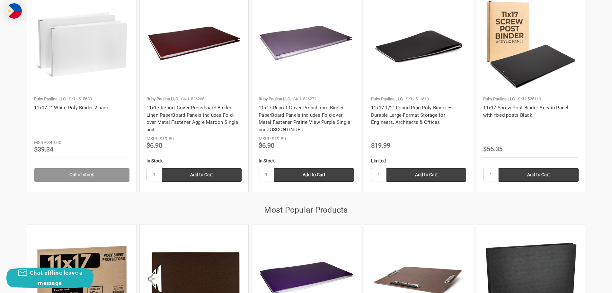
scroll to position [771, 0]
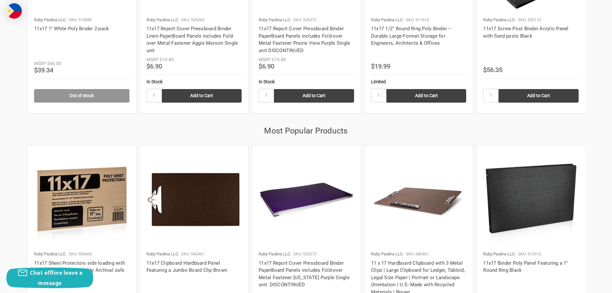
drag, startPoint x: 608, startPoint y: 147, endPoint x: 613, endPoint y: 138, distance: 10.1
click at [611, 137] on html "Toggle menu Search 1 Add to Cart Account 0 Your Cart Your Cart Is Empty. Total …" at bounding box center [306, 223] width 612 height 1989
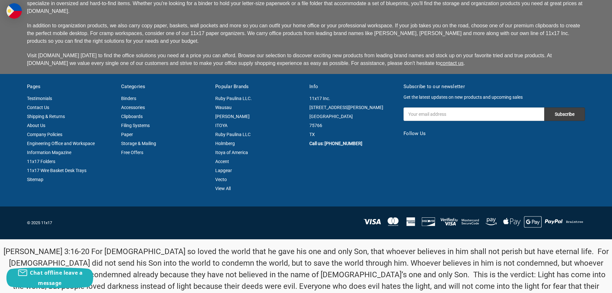
scroll to position [1666, 0]
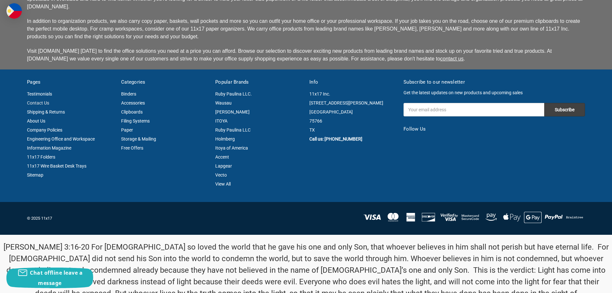
click at [39, 100] on link "Contact Us" at bounding box center [38, 102] width 22 height 5
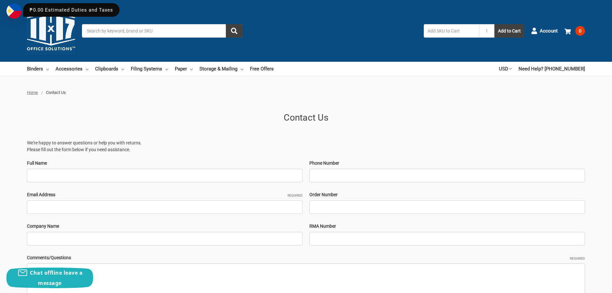
click at [413, 125] on main "Contact Us We're happy to answer questions or help you with returns. Please fil…" at bounding box center [306, 233] width 558 height 262
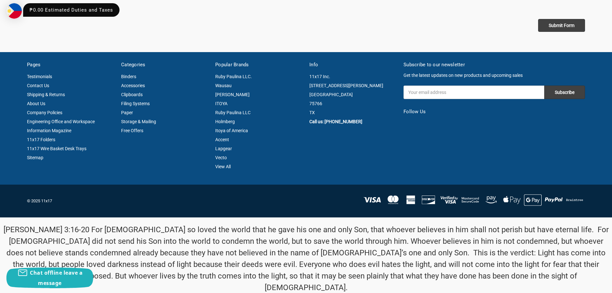
scroll to position [328, 0]
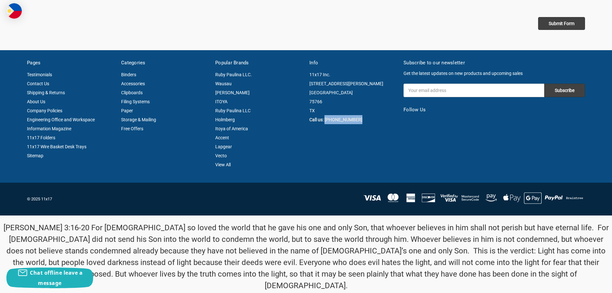
drag, startPoint x: 361, startPoint y: 119, endPoint x: 326, endPoint y: 119, distance: 35.0
click at [326, 119] on div "11x17 Inc. [STREET_ADDRESS][PERSON_NAME] Call us: [PHONE_NUMBER]" at bounding box center [352, 97] width 87 height 54
copy strong "[PHONE_NUMBER]"
